Goal: Check status: Check status

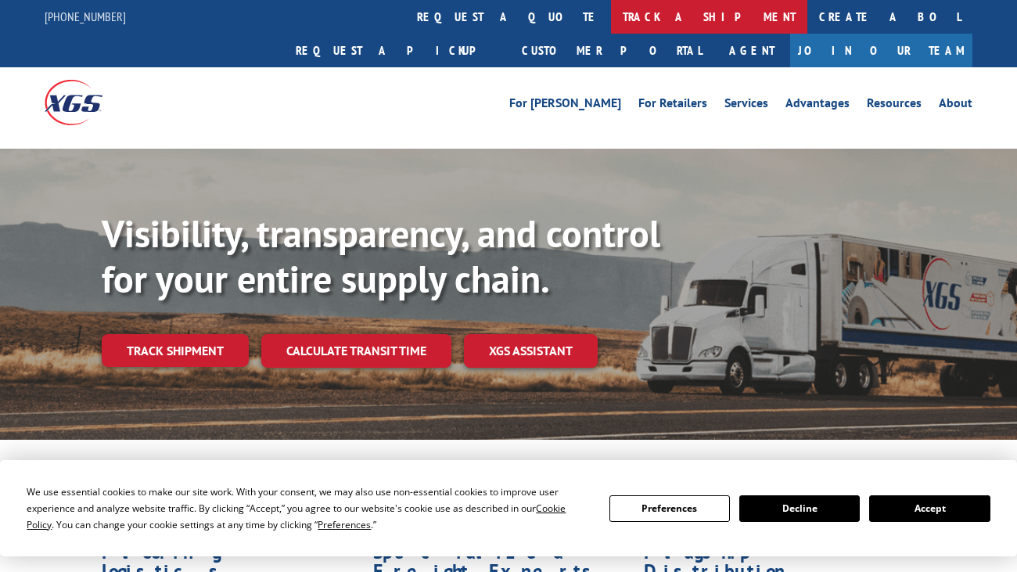
click at [611, 21] on link "track a shipment" at bounding box center [709, 17] width 196 height 34
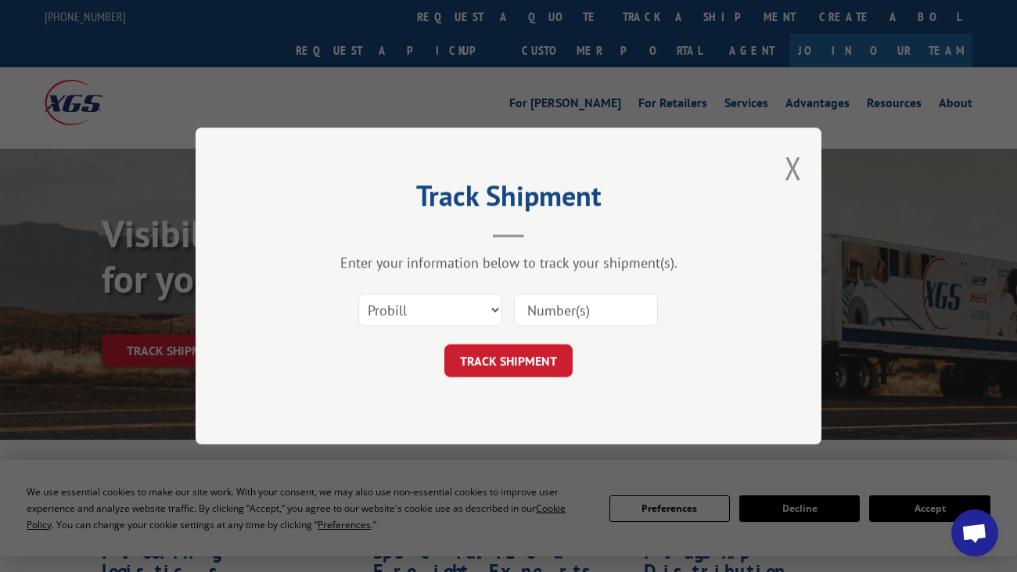
click at [569, 304] on input at bounding box center [586, 309] width 144 height 33
paste input "17409437"
type input "17409437"
click at [527, 361] on button "TRACK SHIPMENT" at bounding box center [508, 360] width 128 height 33
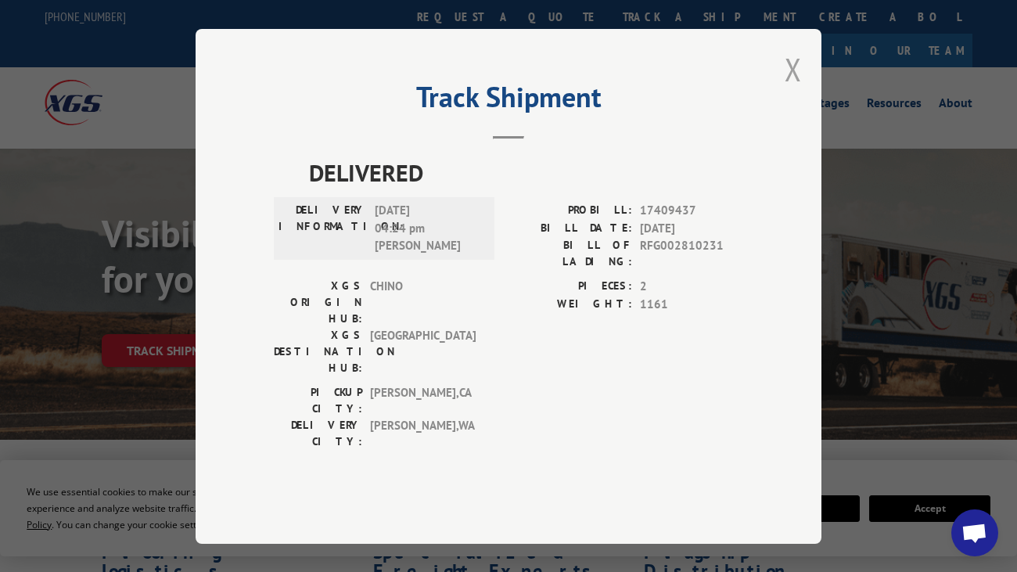
click at [795, 90] on button "Close modal" at bounding box center [793, 69] width 17 height 41
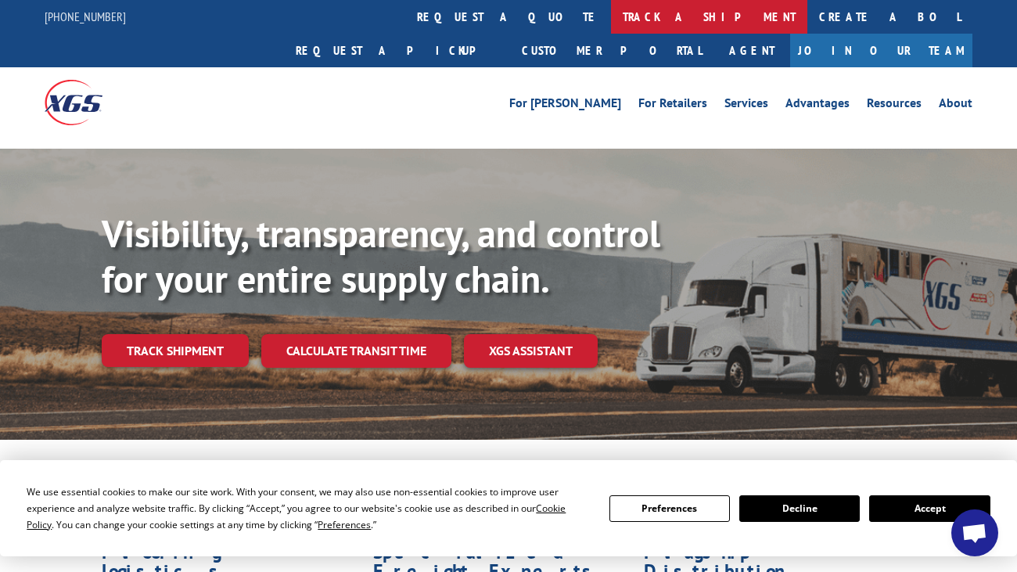
click at [611, 14] on link "track a shipment" at bounding box center [709, 17] width 196 height 34
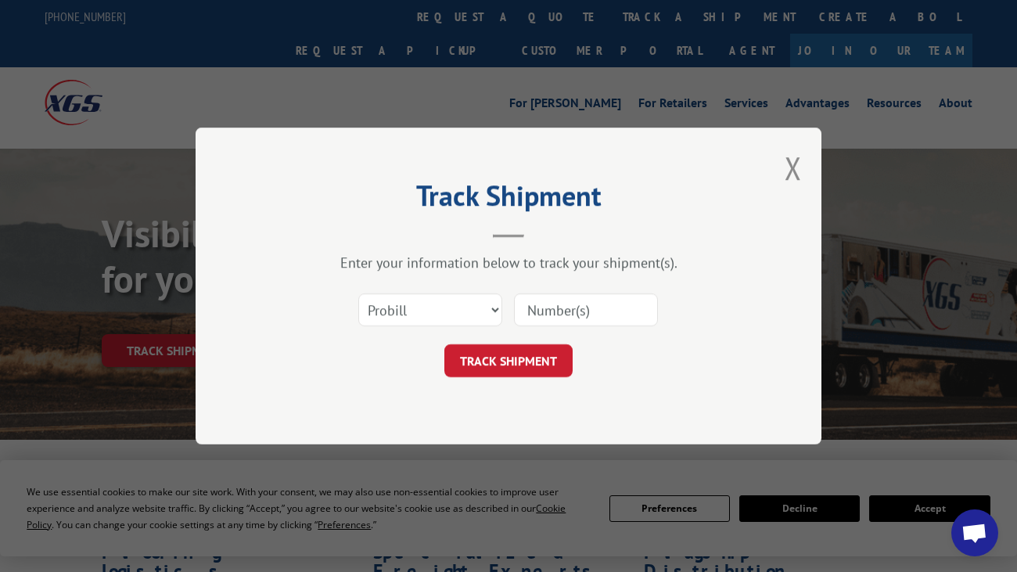
click at [571, 318] on input at bounding box center [586, 309] width 144 height 33
paste input "17409273"
type input "17409273"
click at [534, 361] on button "TRACK SHIPMENT" at bounding box center [508, 360] width 128 height 33
